Goal: Information Seeking & Learning: Learn about a topic

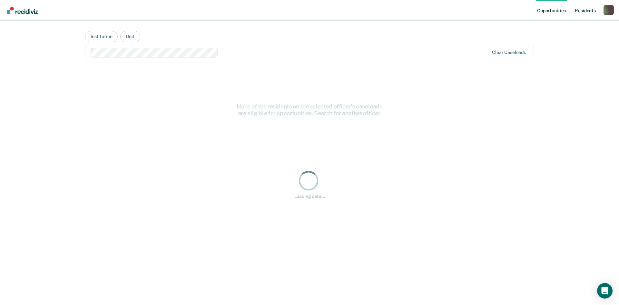
click at [582, 11] on link "Resident s" at bounding box center [585, 10] width 24 height 21
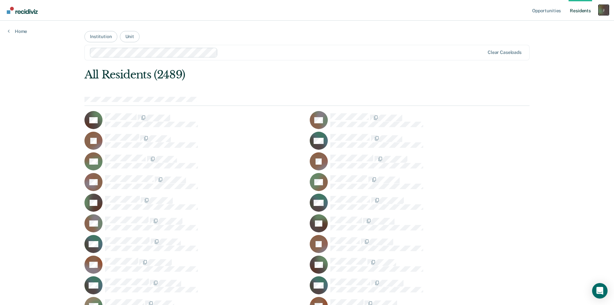
drag, startPoint x: 594, startPoint y: 9, endPoint x: 603, endPoint y: 10, distance: 9.1
click at [603, 10] on div "J" at bounding box center [603, 10] width 10 height 10
click at [484, 52] on div at bounding box center [352, 52] width 264 height 7
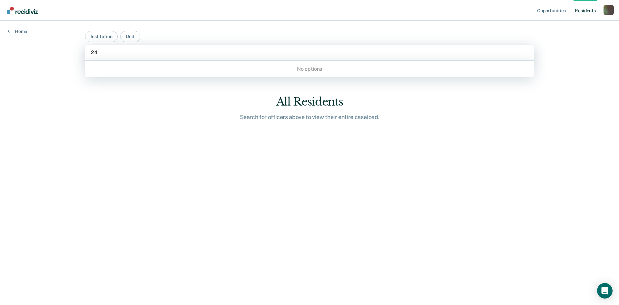
type input "2"
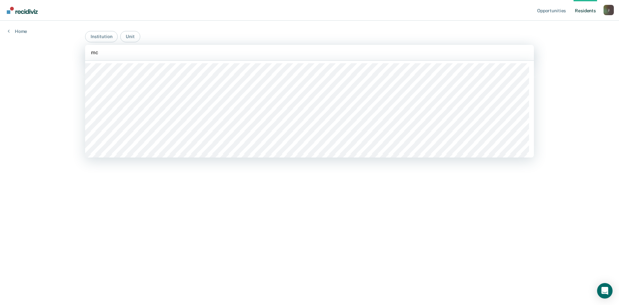
type input "m"
click at [586, 11] on link "Resident s" at bounding box center [585, 10] width 24 height 21
click at [322, 56] on div at bounding box center [309, 52] width 437 height 7
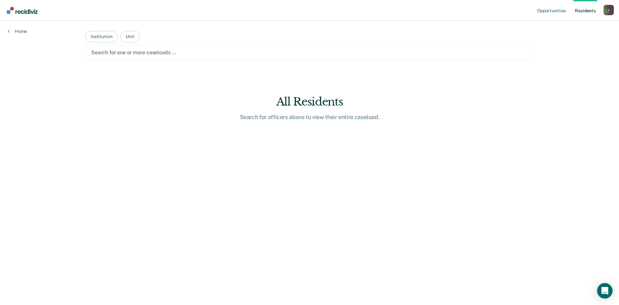
click at [590, 10] on link "Resident s" at bounding box center [585, 10] width 24 height 21
click at [308, 110] on div "All Residents Search for officers above to view their entire caseload." at bounding box center [309, 107] width 206 height 25
drag, startPoint x: 276, startPoint y: 104, endPoint x: 389, endPoint y: 63, distance: 121.1
click at [389, 63] on main "Institution Unit Search for one or more caseloads … All Residents Search for of…" at bounding box center [309, 155] width 464 height 268
click at [108, 37] on button "Institution" at bounding box center [101, 36] width 33 height 11
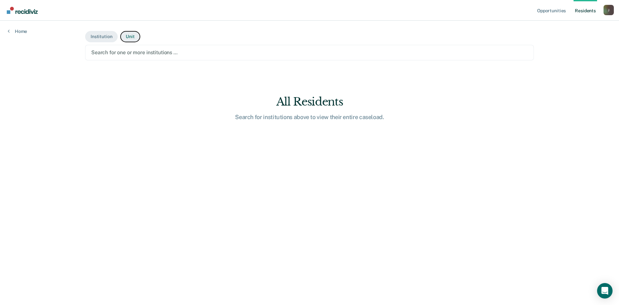
click at [127, 37] on button "Unit" at bounding box center [130, 36] width 20 height 11
click at [108, 35] on button "Institution" at bounding box center [101, 36] width 33 height 11
click at [584, 12] on link "Resident s" at bounding box center [585, 10] width 24 height 21
click at [562, 12] on link "Opportunities" at bounding box center [551, 10] width 31 height 21
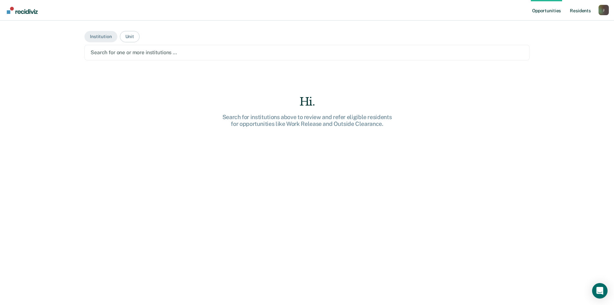
click at [581, 11] on link "Resident s" at bounding box center [581, 10] width 24 height 21
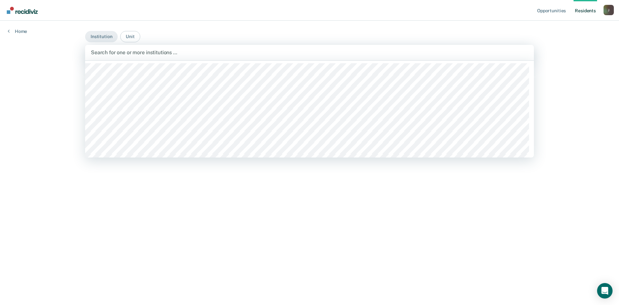
click at [361, 54] on div at bounding box center [309, 52] width 437 height 7
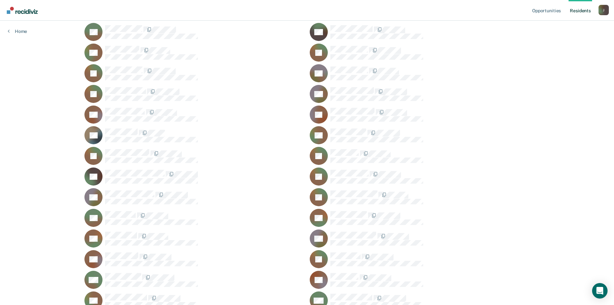
scroll to position [10236, 0]
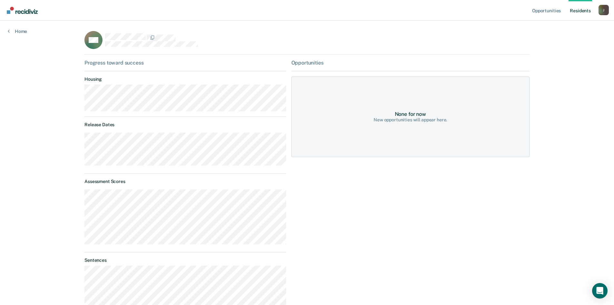
click at [7, 31] on div "Home" at bounding box center [17, 28] width 35 height 14
click at [11, 31] on link "Home" at bounding box center [17, 31] width 19 height 6
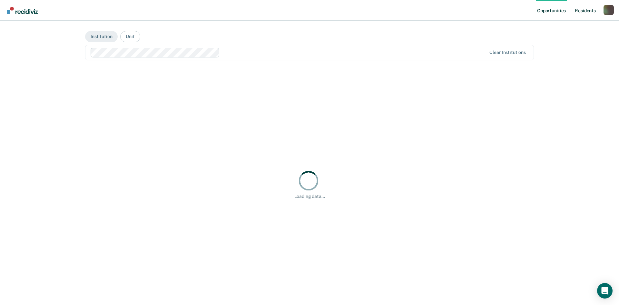
click at [587, 10] on link "Resident s" at bounding box center [585, 10] width 24 height 21
